Goal: Find contact information

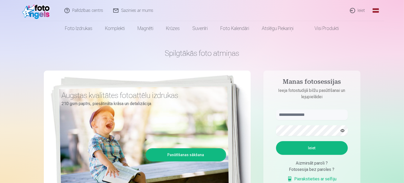
click at [128, 10] on link "Sazinies ar mums" at bounding box center [133, 10] width 50 height 21
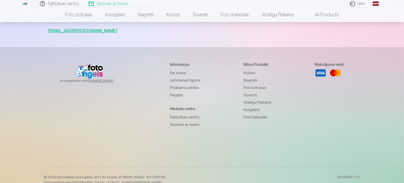
scroll to position [141, 0]
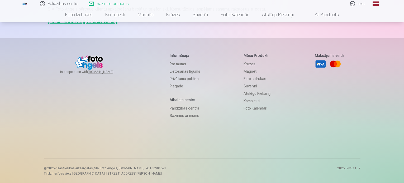
click at [173, 64] on link "Par mums" at bounding box center [185, 63] width 31 height 7
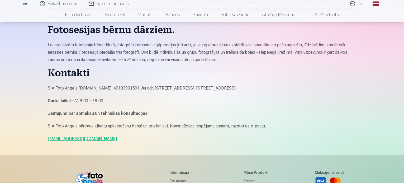
scroll to position [501, 0]
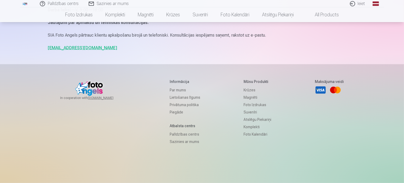
click at [181, 136] on link "Palīdzības centrs" at bounding box center [185, 134] width 31 height 7
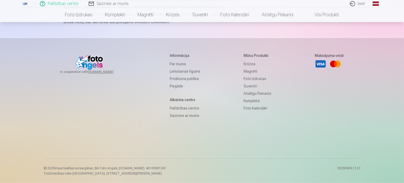
scroll to position [386, 0]
click at [186, 116] on link "Sazinies ar mums" at bounding box center [185, 115] width 31 height 7
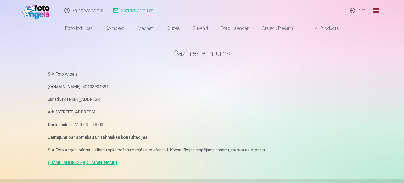
click at [124, 12] on link "Sazinies ar mums" at bounding box center [133, 10] width 50 height 21
click at [125, 11] on link "Sazinies ar mums" at bounding box center [133, 10] width 50 height 21
click at [86, 13] on link "Palīdzības centrs" at bounding box center [84, 10] width 49 height 21
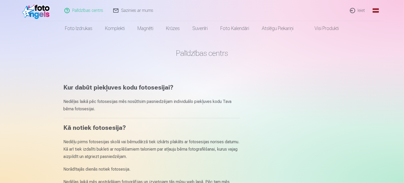
click at [141, 12] on link "Sazinies ar mums" at bounding box center [133, 10] width 50 height 21
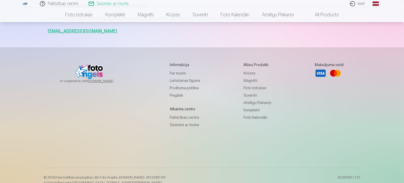
scroll to position [141, 0]
